Goal: Information Seeking & Learning: Learn about a topic

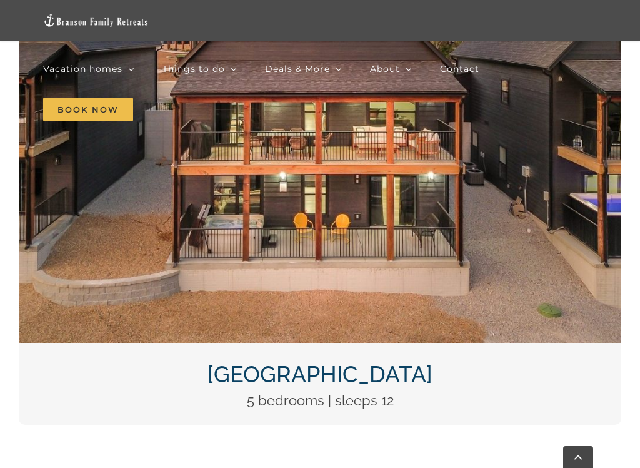
scroll to position [1821, 0]
click at [320, 196] on img "DCIM100MEDIADJI_0124.JPG" at bounding box center [320, 117] width 603 height 452
click at [309, 361] on link "[GEOGRAPHIC_DATA]" at bounding box center [320, 374] width 225 height 26
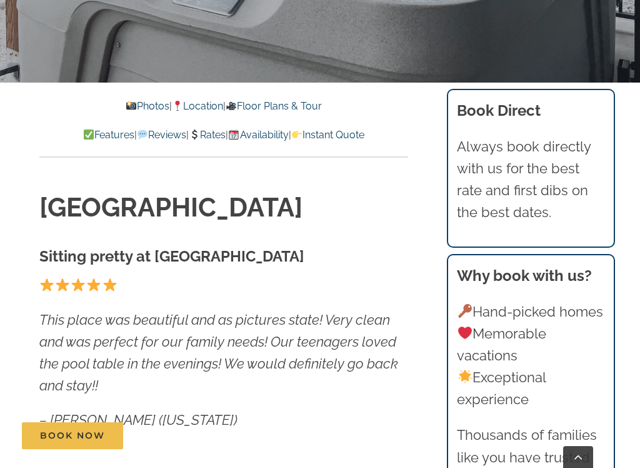
scroll to position [418, 0]
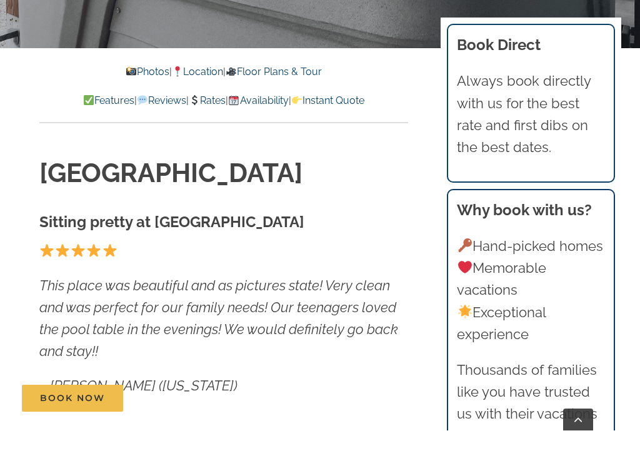
click at [135, 103] on link "Photos" at bounding box center [147, 109] width 44 height 12
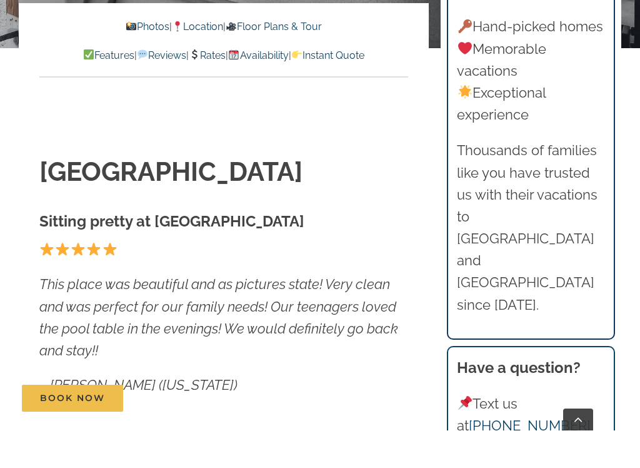
click at [122, 313] on em "This place was beautiful and as pictures state! Very clean and was perfect for …" at bounding box center [218, 354] width 359 height 83
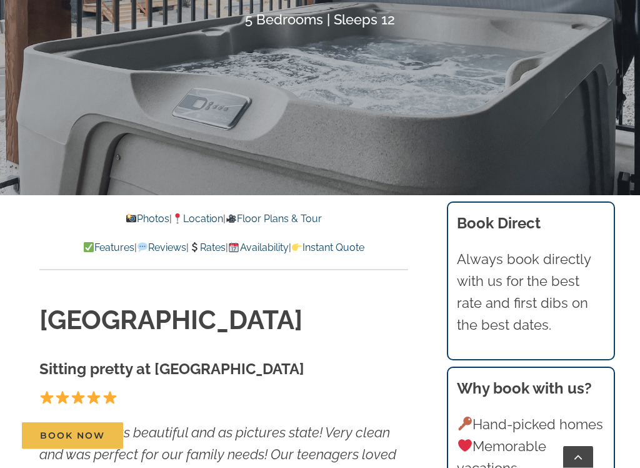
scroll to position [281, 0]
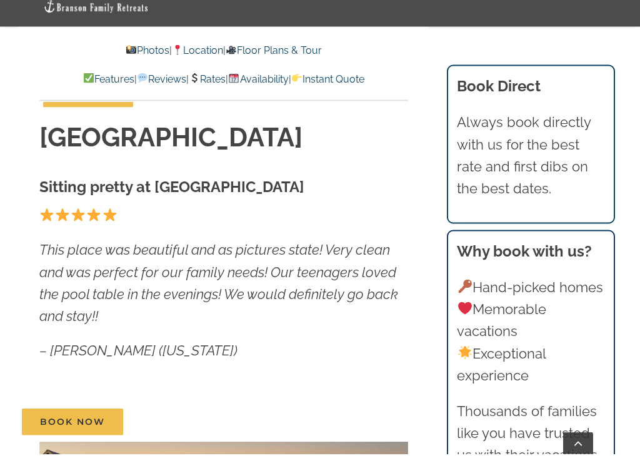
scroll to position [465, 0]
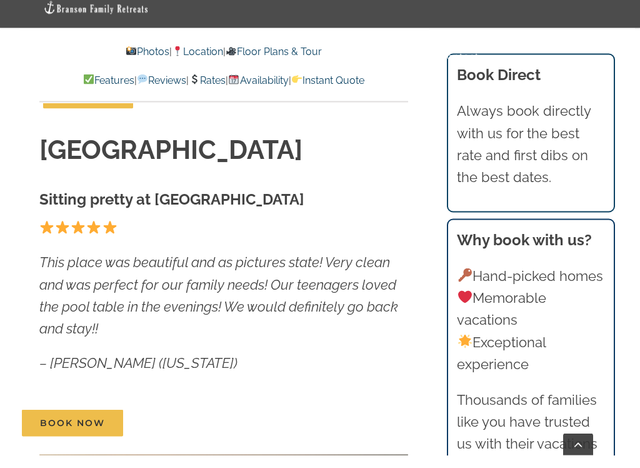
click at [291, 58] on link "Floor Plans & Tour" at bounding box center [274, 64] width 96 height 12
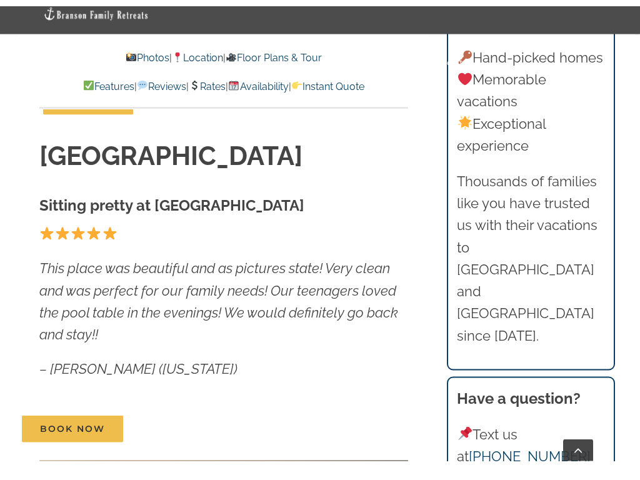
scroll to position [4362, 0]
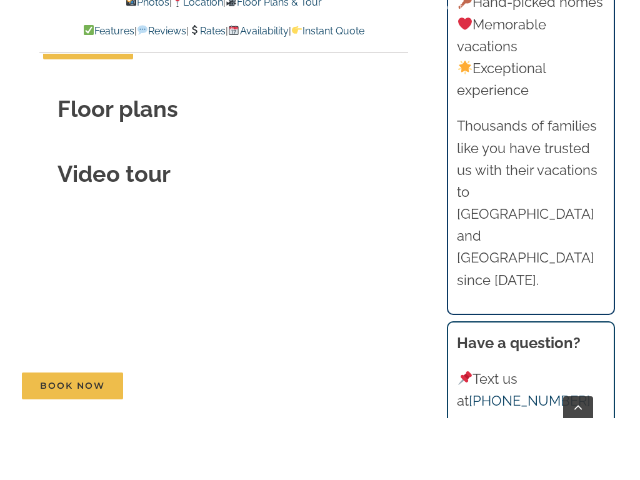
click at [209, 87] on link "Rates" at bounding box center [207, 93] width 37 height 12
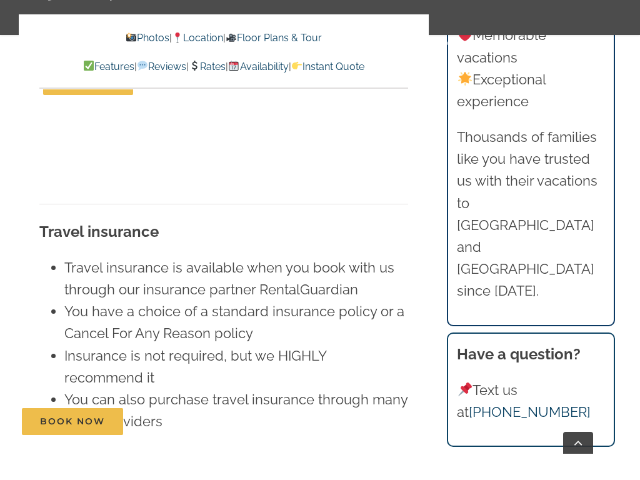
scroll to position [8261, 0]
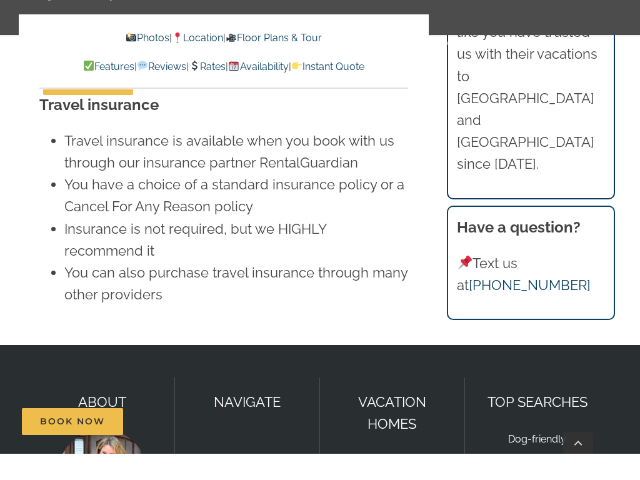
click at [440, 418] on p "VACATION HOMES" at bounding box center [392, 440] width 119 height 44
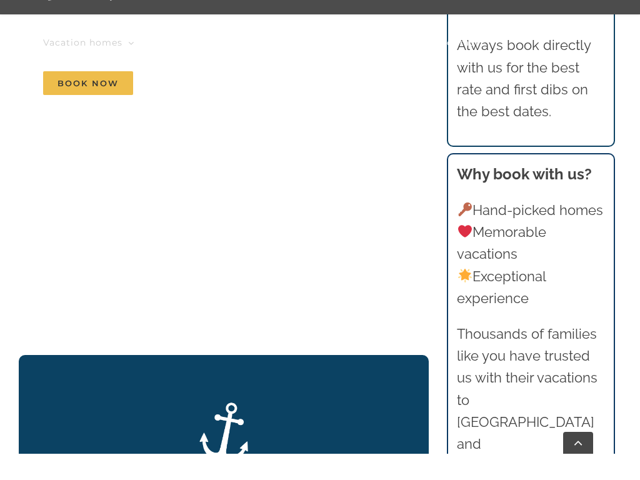
scroll to position [1589, 0]
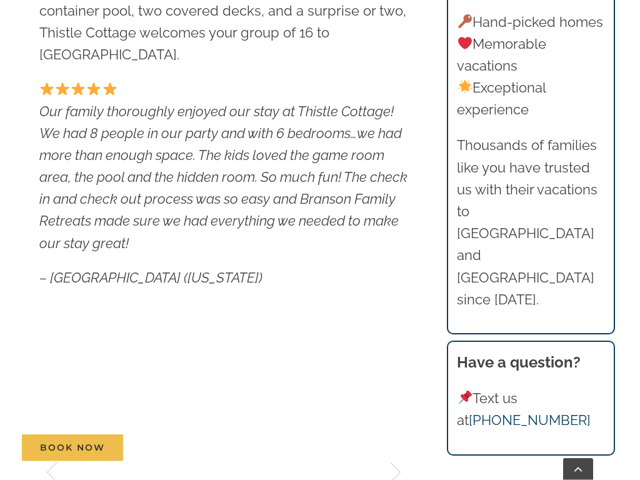
scroll to position [443, 0]
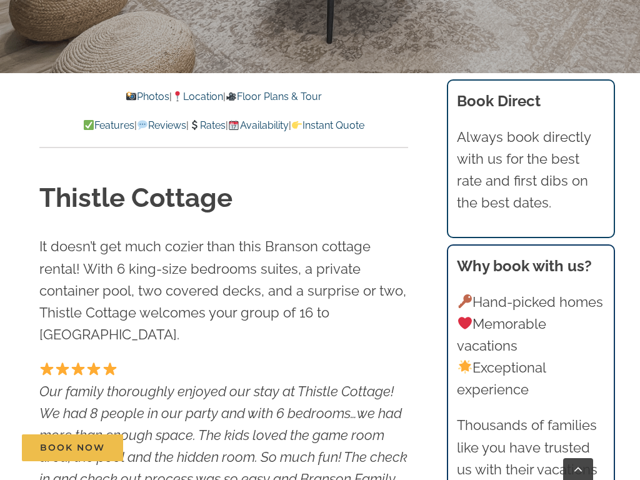
click at [276, 98] on link "Floor Plans & Tour" at bounding box center [274, 97] width 96 height 12
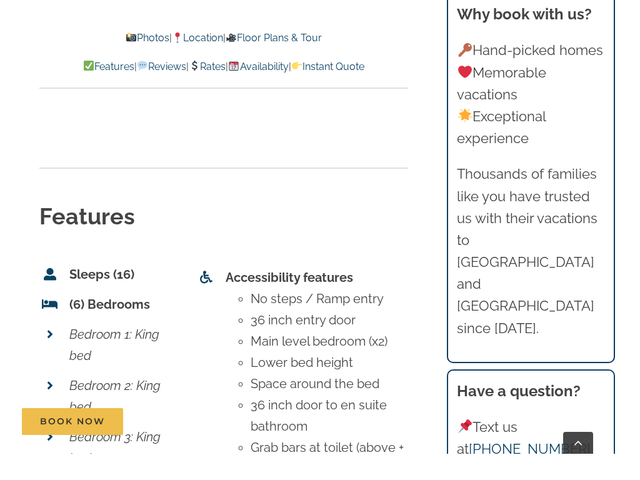
scroll to position [4922, 0]
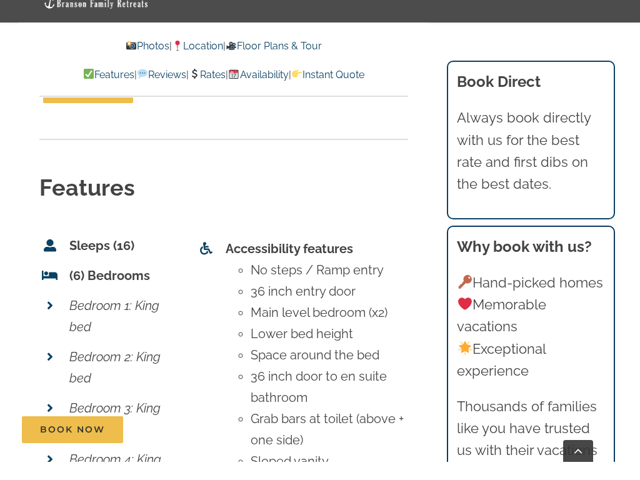
scroll to position [4818, 0]
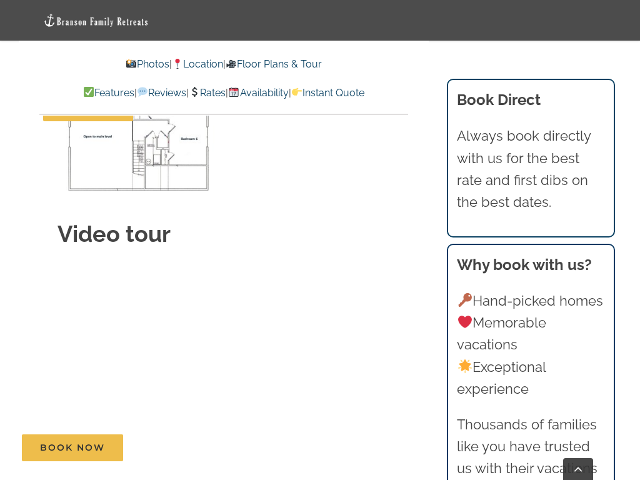
click at [146, 97] on link "Reviews" at bounding box center [161, 93] width 49 height 12
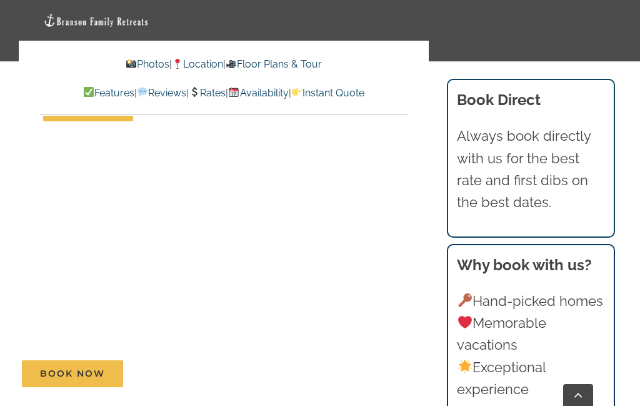
scroll to position [7207, 0]
